Goal: Transaction & Acquisition: Purchase product/service

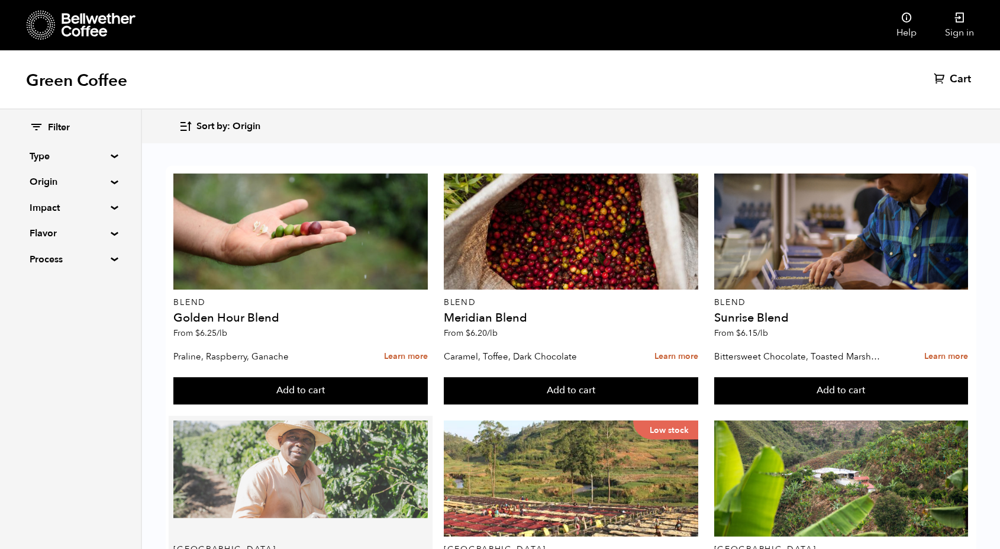
click at [428, 420] on div at bounding box center [300, 478] width 254 height 116
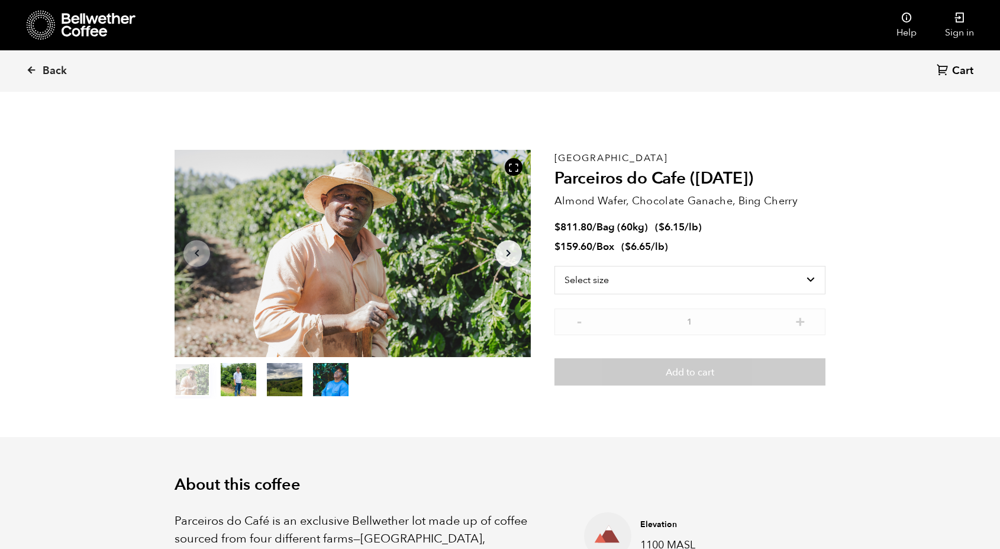
scroll to position [515, 630]
drag, startPoint x: 612, startPoint y: 225, endPoint x: 686, endPoint y: 223, distance: 74.0
click at [686, 223] on span "$ 811.80 / Bag (60kg) ( $ 6.15 /lb )" at bounding box center [628, 227] width 147 height 13
click at [685, 223] on bdi "$ 6.15" at bounding box center [672, 227] width 26 height 14
drag, startPoint x: 670, startPoint y: 247, endPoint x: 566, endPoint y: 230, distance: 105.0
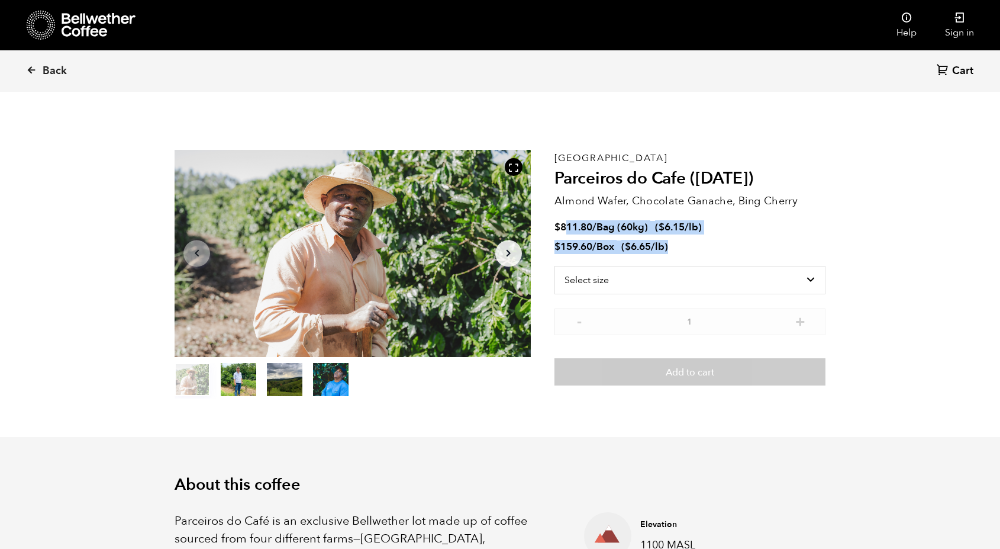
click at [566, 230] on ul "$ 811.80 / Bag (60kg) ( $ 6.15 /lb ) $ 159.60 / Box ( $ 6.65 /lb )" at bounding box center [690, 237] width 271 height 33
click at [566, 230] on bdi "$ 811.80" at bounding box center [574, 227] width 38 height 14
drag, startPoint x: 566, startPoint y: 230, endPoint x: 709, endPoint y: 227, distance: 142.7
click at [709, 227] on li "$ 811.80 / Bag (60kg) ( $ 6.15 /lb )" at bounding box center [690, 228] width 271 height 14
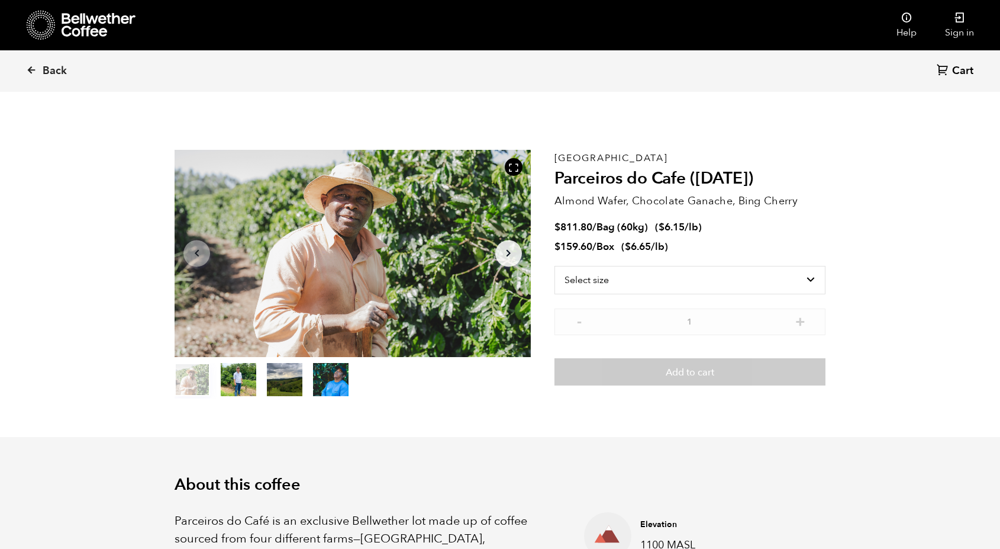
click at [716, 250] on li "$ 159.60 / Box ( $ 6.65 /lb )" at bounding box center [690, 247] width 271 height 14
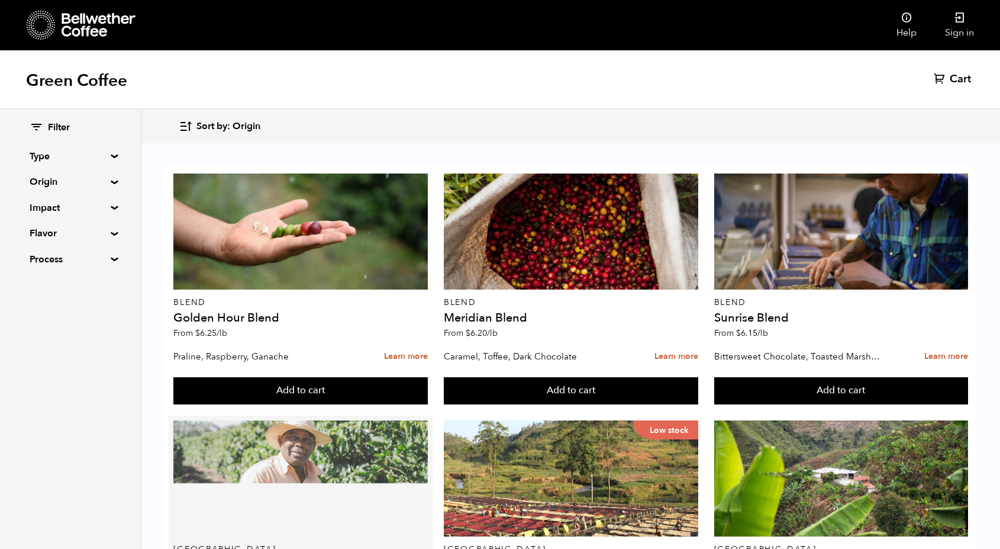
click at [428, 420] on div at bounding box center [300, 478] width 254 height 116
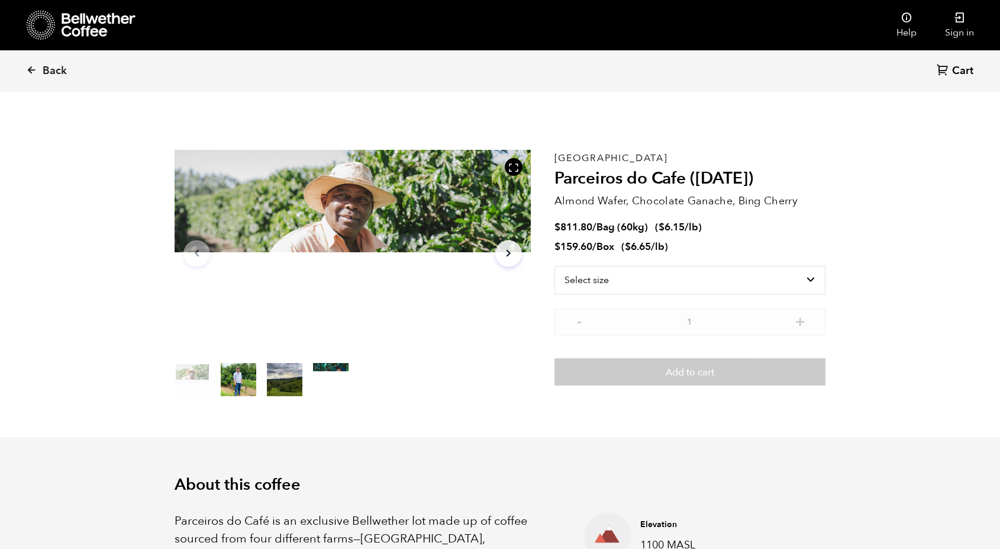
scroll to position [515, 630]
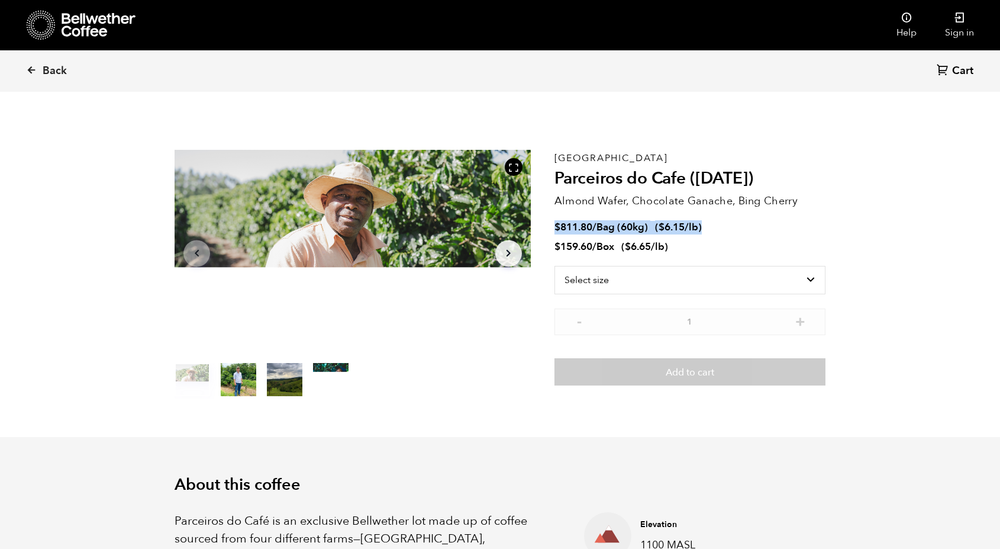
drag, startPoint x: 556, startPoint y: 223, endPoint x: 727, endPoint y: 228, distance: 170.5
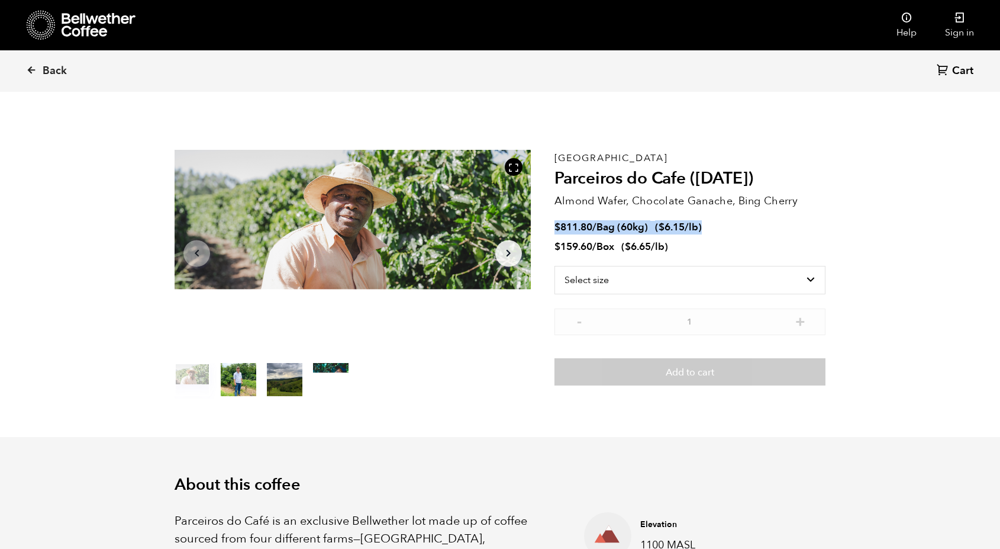
click at [721, 226] on li "$ 811.80 / Bag (60kg) ( $ 6.15 /lb )" at bounding box center [690, 228] width 271 height 14
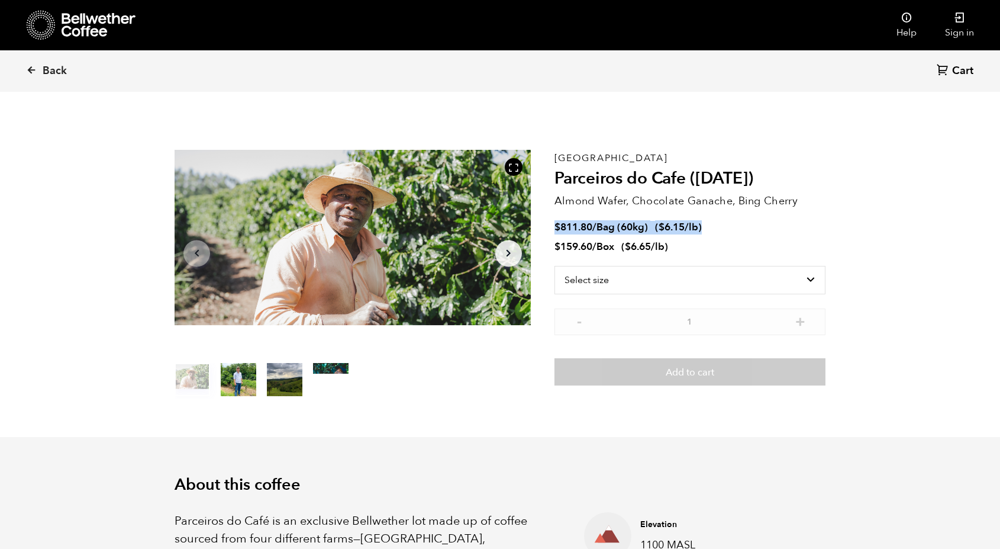
click at [727, 228] on li "$ 811.80 / Bag (60kg) ( $ 6.15 /lb )" at bounding box center [690, 228] width 271 height 14
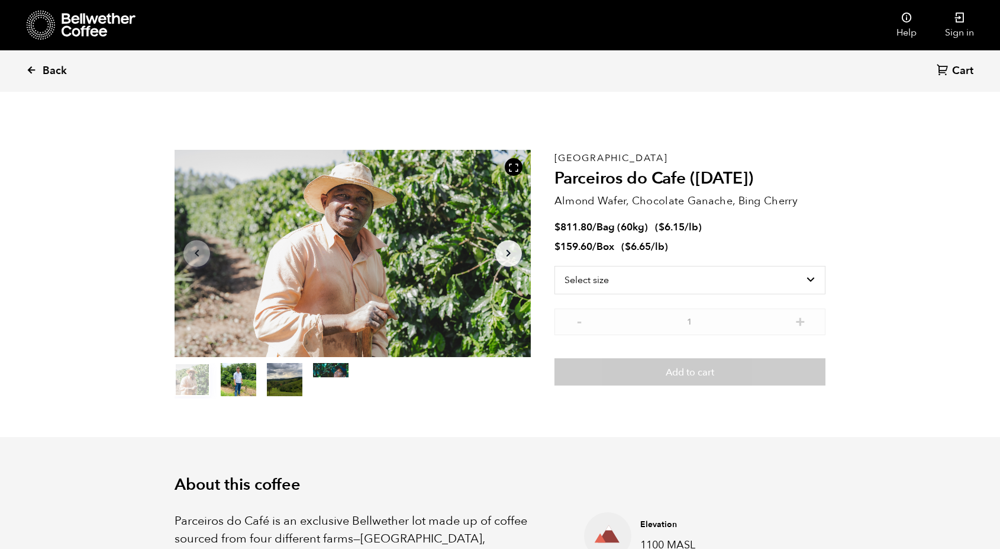
click at [49, 69] on span "Back" at bounding box center [55, 71] width 24 height 14
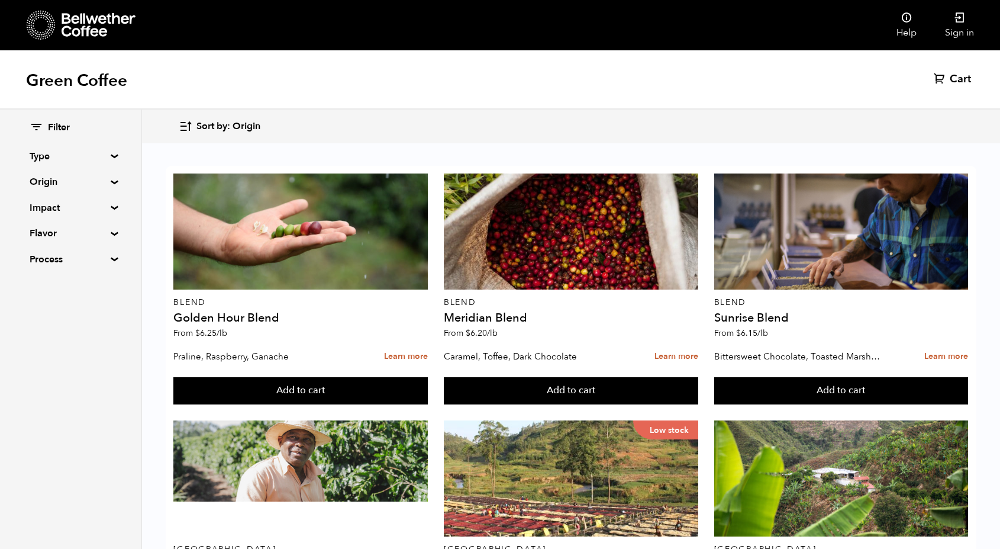
scroll to position [879, 0]
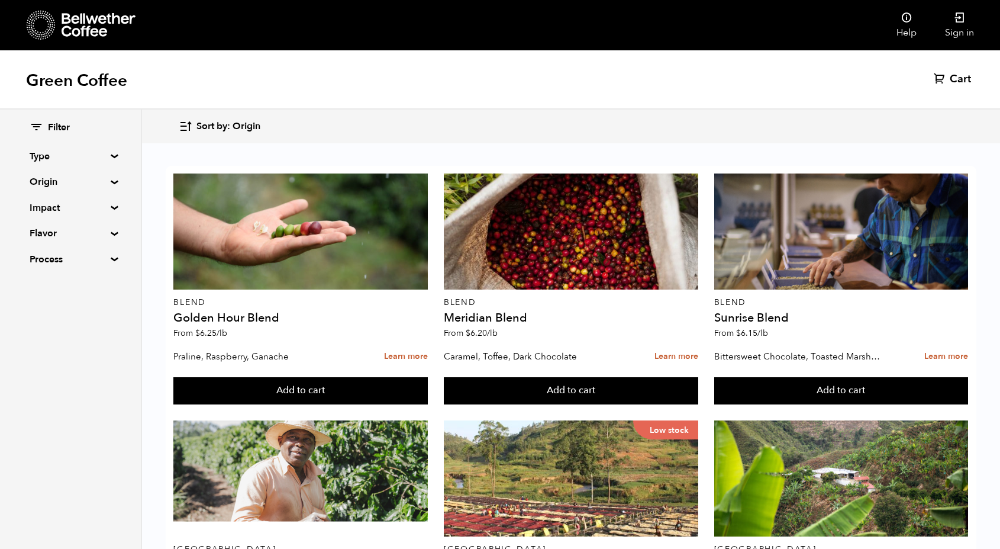
drag, startPoint x: 576, startPoint y: 327, endPoint x: 907, endPoint y: 458, distance: 355.4
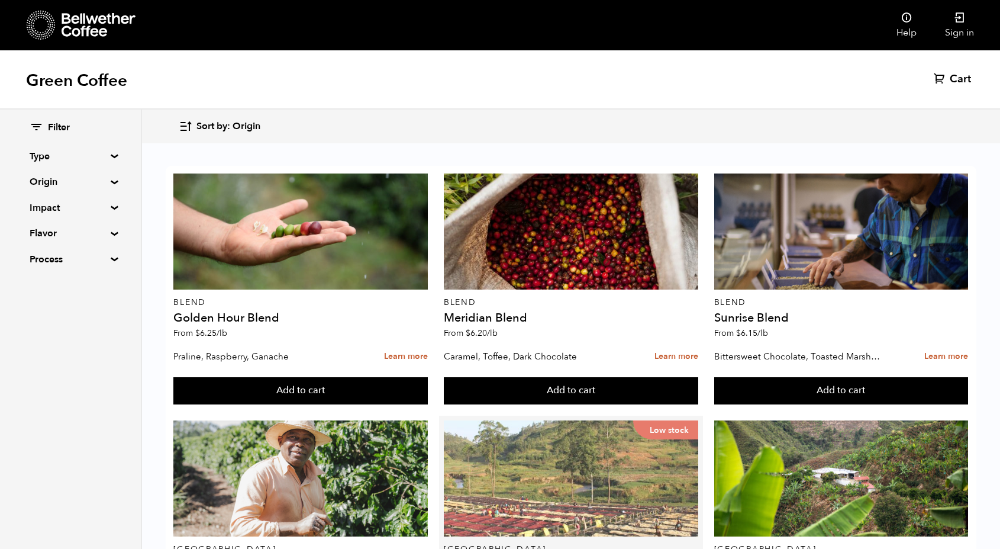
click at [444, 420] on div "Low stock" at bounding box center [571, 478] width 254 height 116
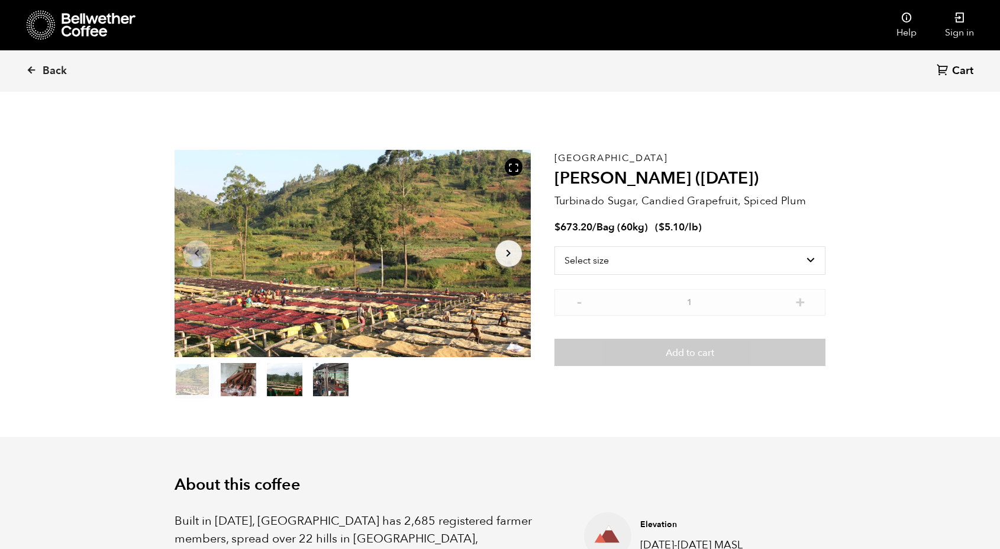
scroll to position [515, 630]
click at [566, 264] on select "Select size Bag (60kg) (132 lbs)" at bounding box center [690, 260] width 271 height 28
select select "bag-3"
click at [555, 246] on select "Select size Bag (60kg) (132 lbs)" at bounding box center [690, 260] width 271 height 28
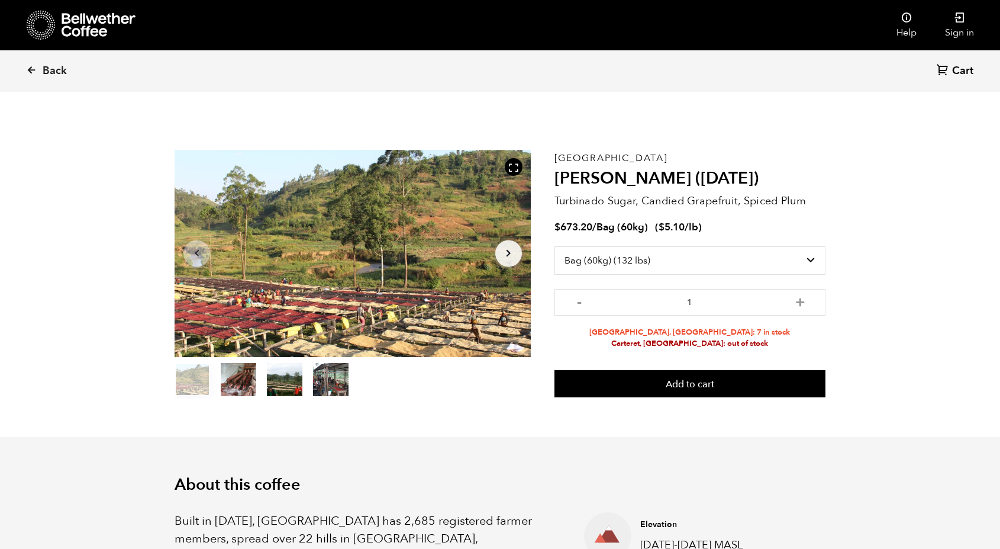
click at [848, 304] on section "Item 1 of 4 Arrow Left Arrow Right item 0 item 1 item 2 item 3 Item 1 of 4 Buru…" at bounding box center [500, 274] width 710 height 326
click at [508, 252] on icon "button" at bounding box center [509, 253] width 4 height 7
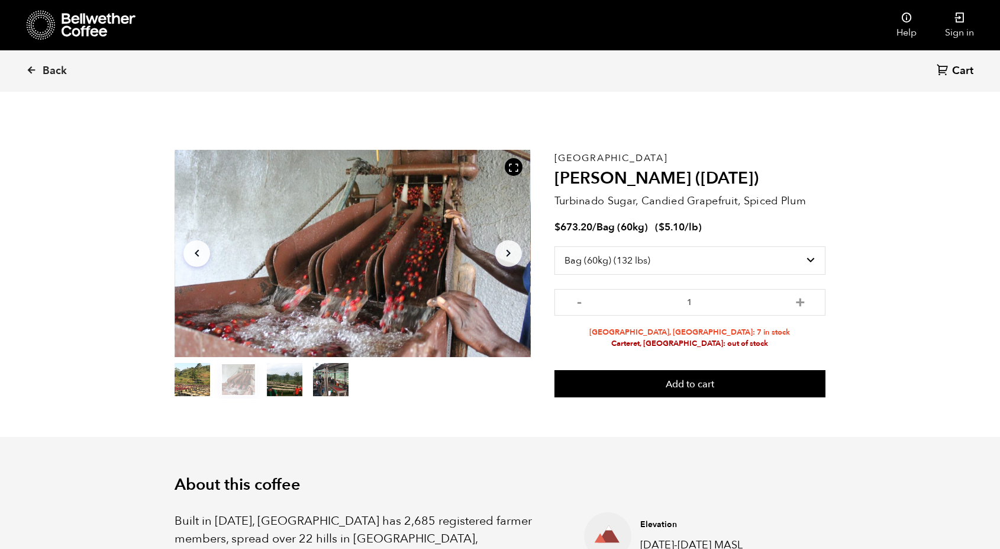
click at [505, 249] on icon "Arrow Right" at bounding box center [508, 253] width 14 height 14
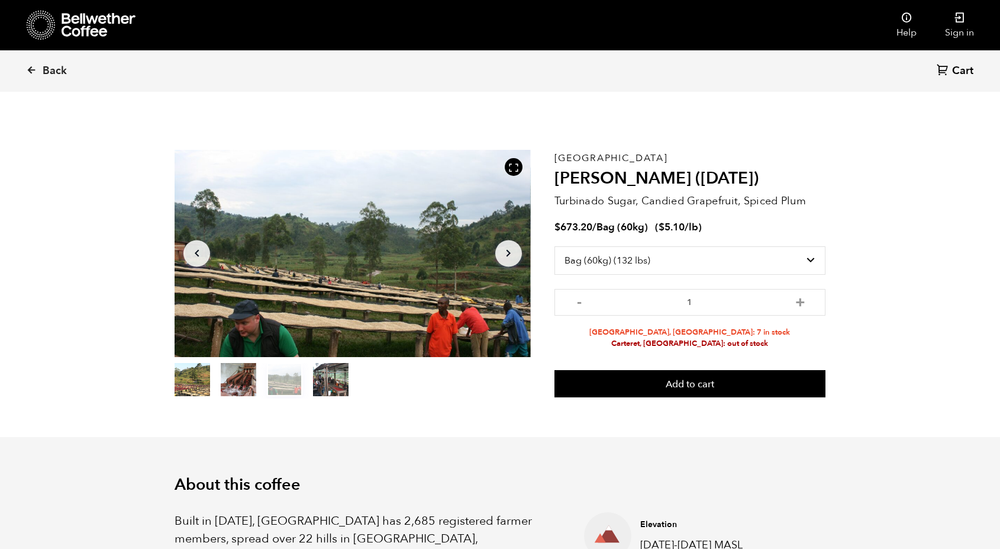
click at [505, 249] on icon "Arrow Right" at bounding box center [508, 253] width 14 height 14
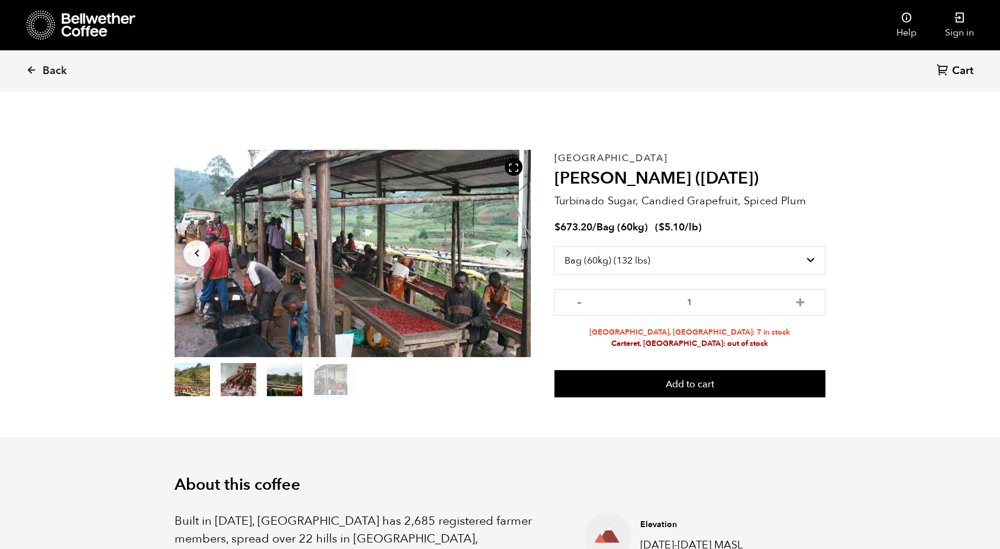
click at [505, 249] on icon "Arrow Right" at bounding box center [508, 253] width 14 height 14
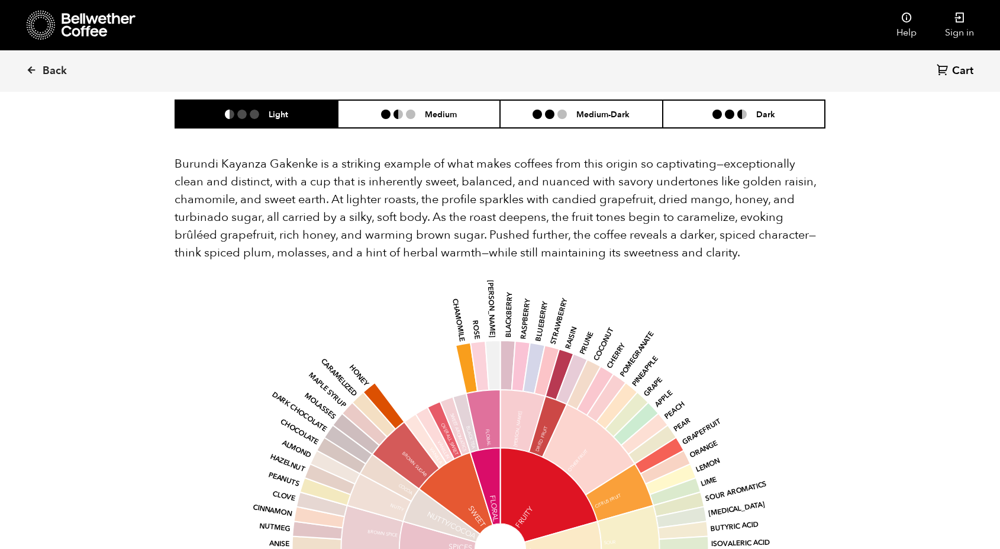
scroll to position [651, 0]
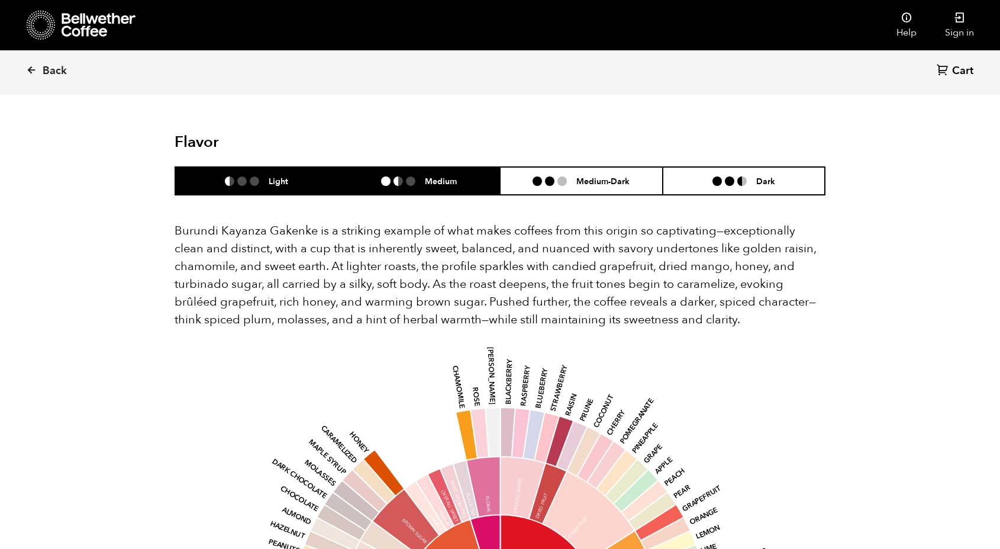
click at [399, 171] on li "Medium" at bounding box center [419, 181] width 163 height 28
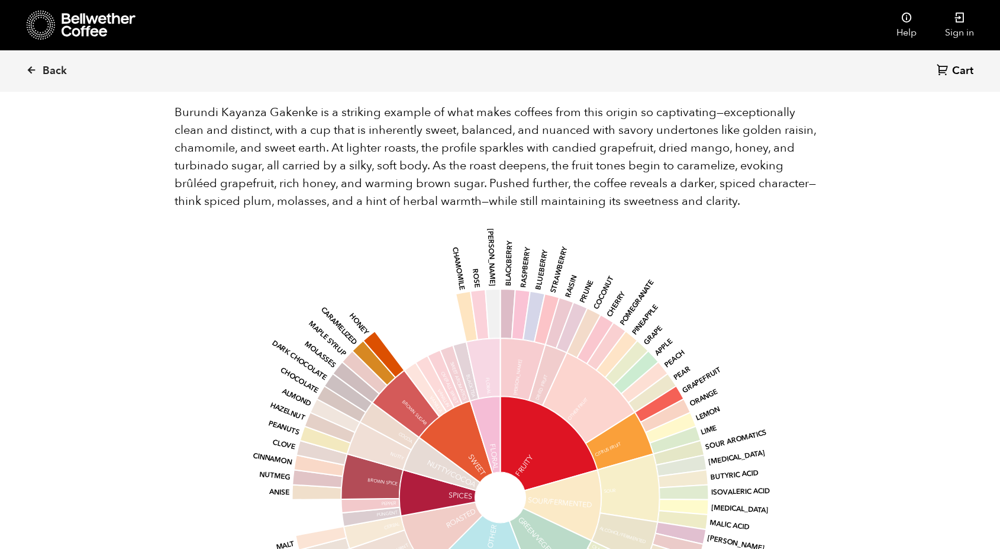
scroll to position [710, 0]
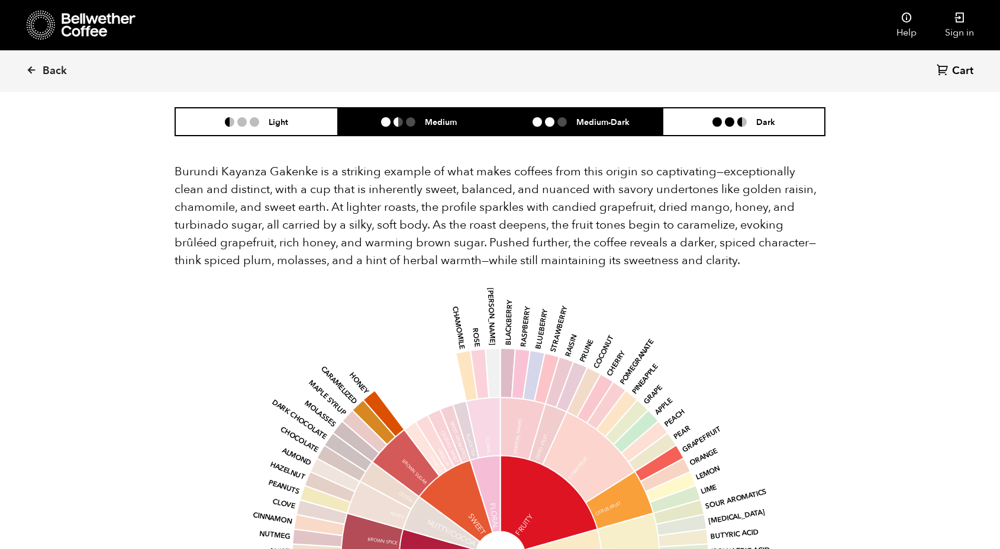
click at [563, 117] on li at bounding box center [562, 121] width 9 height 9
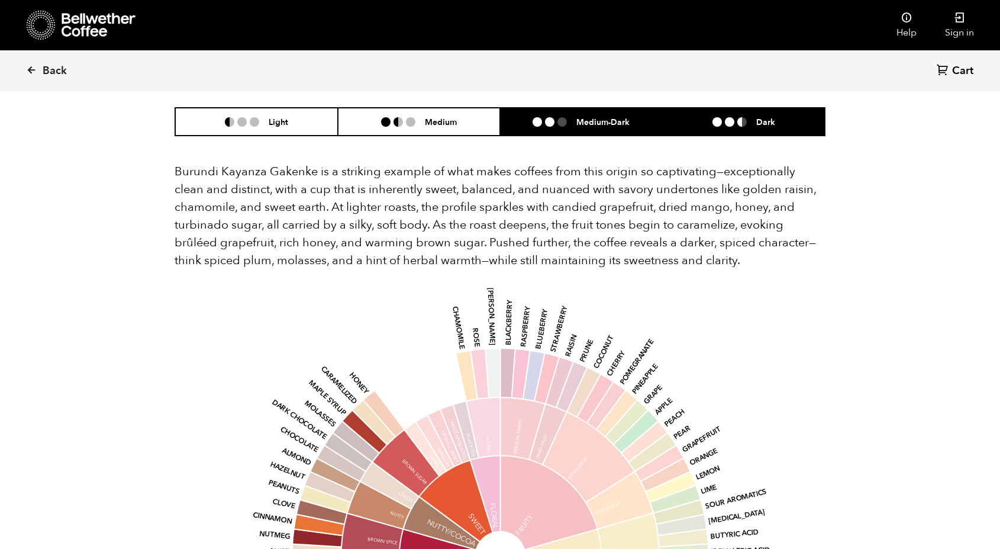
click at [719, 117] on li at bounding box center [717, 121] width 9 height 9
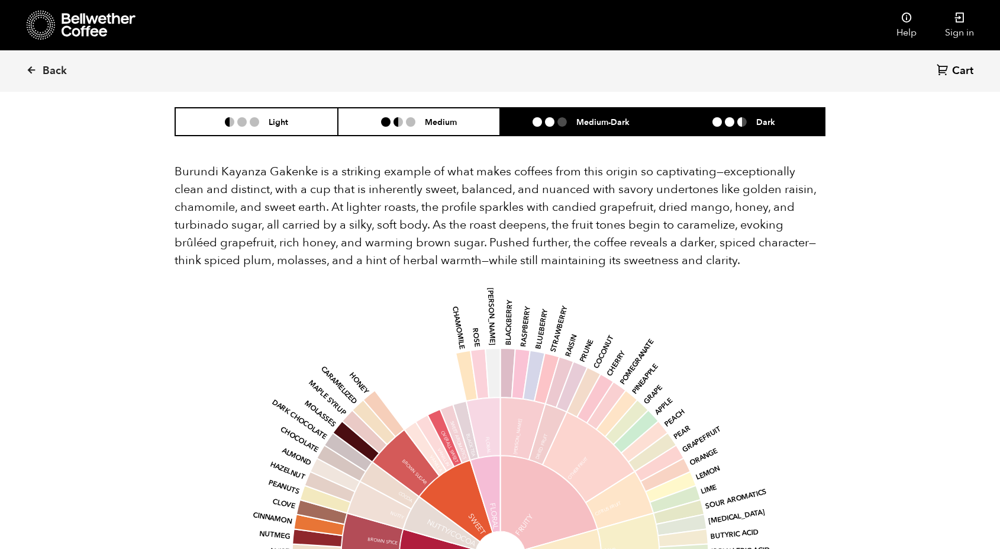
click at [609, 117] on h6 "Medium-Dark" at bounding box center [602, 122] width 53 height 10
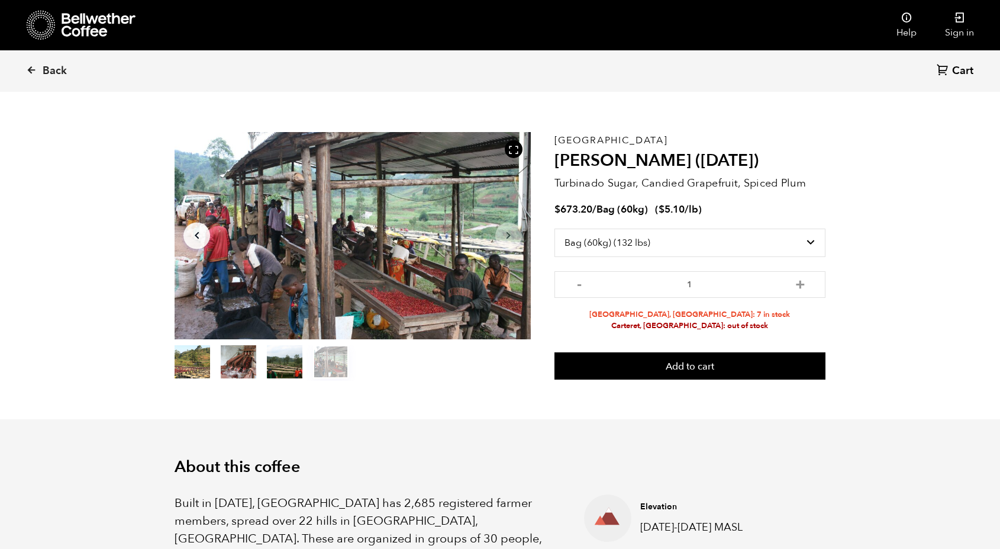
scroll to position [0, 0]
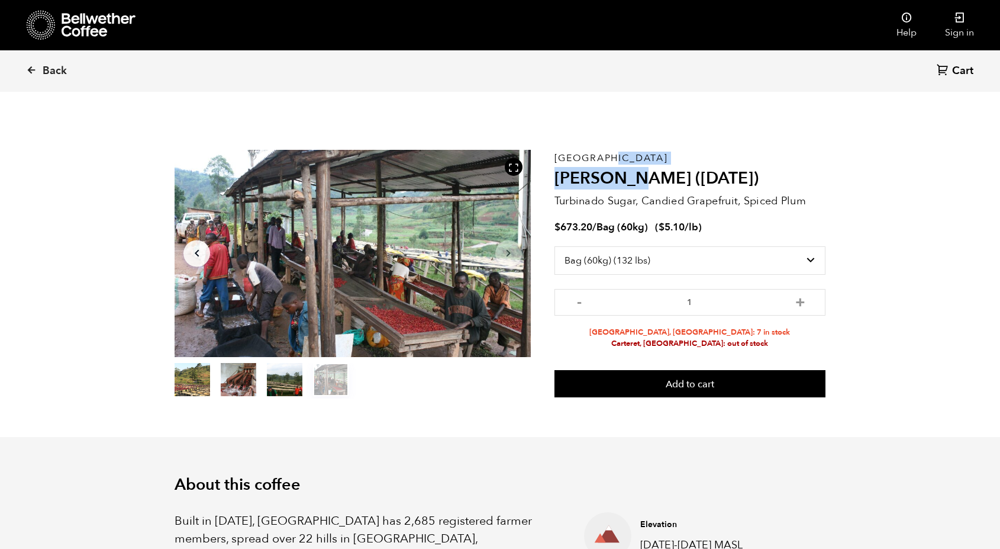
drag, startPoint x: 584, startPoint y: 160, endPoint x: 555, endPoint y: 156, distance: 29.3
click at [555, 156] on div "Burundi Kayanza Gakenke (MAR 25) Turbinado Sugar, Candied Grapefruit, Spiced Pl…" at bounding box center [690, 274] width 271 height 249
click at [555, 158] on p "[GEOGRAPHIC_DATA]" at bounding box center [690, 158] width 271 height 0
drag, startPoint x: 613, startPoint y: 154, endPoint x: 562, endPoint y: 151, distance: 51.6
click at [562, 151] on div "Burundi Kayanza Gakenke (MAR 25) Turbinado Sugar, Candied Grapefruit, Spiced Pl…" at bounding box center [690, 274] width 271 height 249
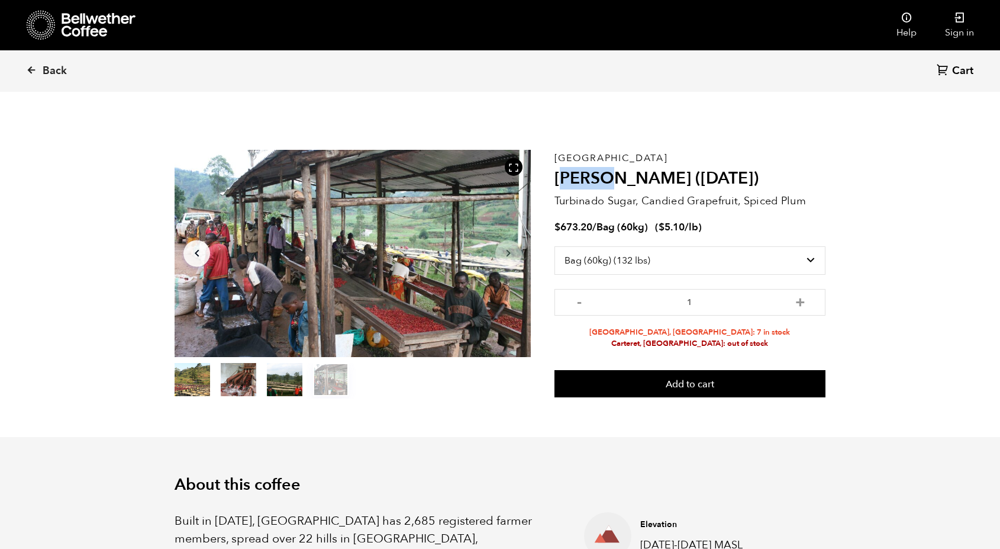
click at [562, 151] on div "Burundi Kayanza Gakenke (MAR 25) Turbinado Sugar, Candied Grapefruit, Spiced Pl…" at bounding box center [690, 274] width 271 height 249
click at [30, 70] on icon at bounding box center [31, 70] width 11 height 11
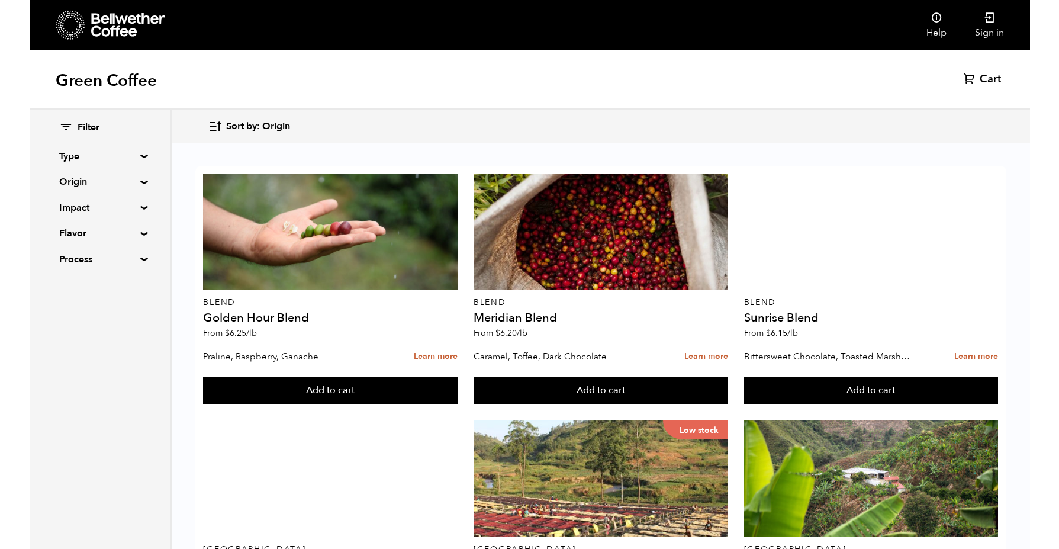
scroll to position [881, 0]
